Goal: Task Accomplishment & Management: Use online tool/utility

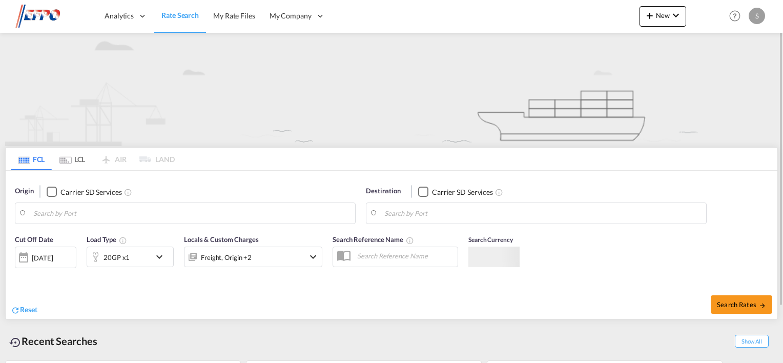
type input "Ningbo, CNNGB"
type input "[GEOGRAPHIC_DATA], NLRTM"
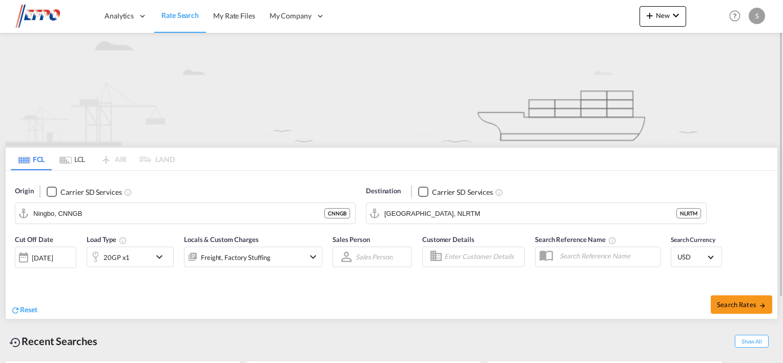
click at [758, 15] on div "S" at bounding box center [757, 16] width 16 height 16
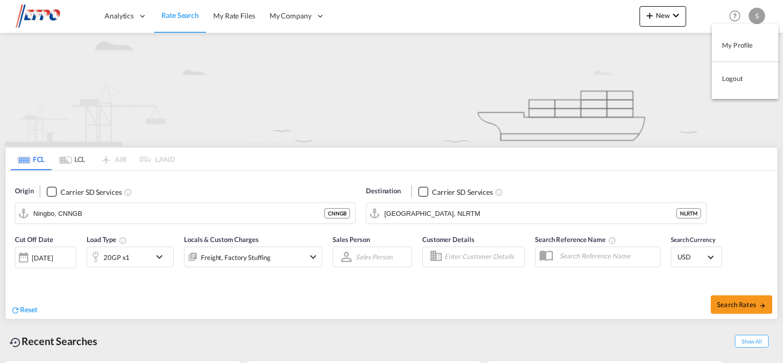
click at [731, 47] on button "My Profile" at bounding box center [745, 45] width 67 height 21
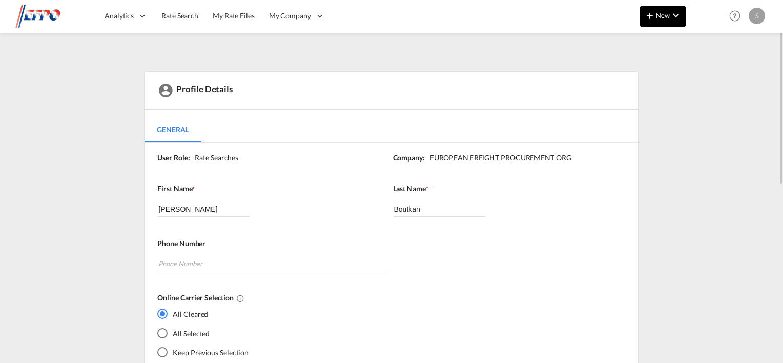
click at [654, 12] on span "New" at bounding box center [663, 15] width 38 height 8
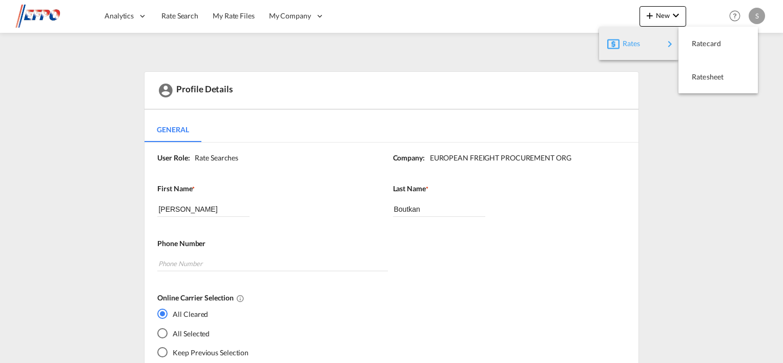
click at [645, 48] on div "Rates" at bounding box center [643, 44] width 41 height 26
click at [697, 72] on span "Ratesheet" at bounding box center [697, 77] width 11 height 21
